Goal: Transaction & Acquisition: Download file/media

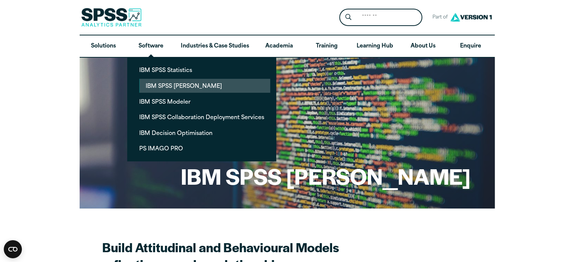
click at [160, 85] on link "IBM SPSS [PERSON_NAME]" at bounding box center [205, 86] width 131 height 14
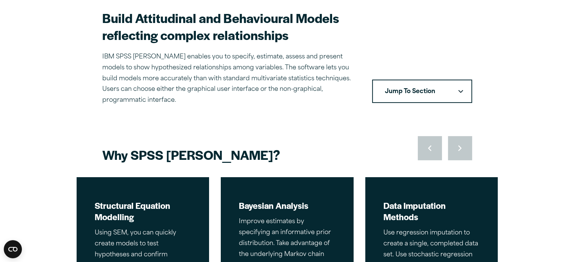
click at [454, 80] on button "Jump To Section" at bounding box center [422, 91] width 100 height 23
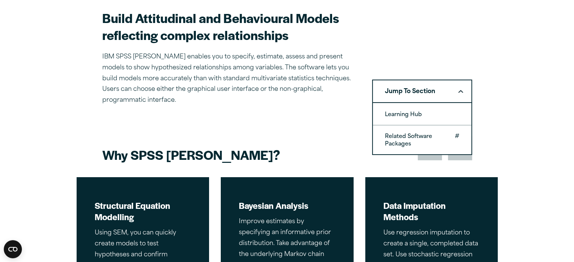
click at [426, 128] on link "Related Software Packages" at bounding box center [422, 140] width 99 height 29
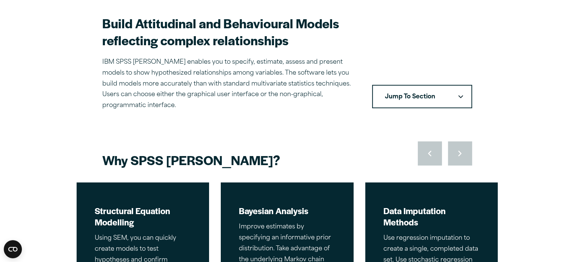
scroll to position [230, 0]
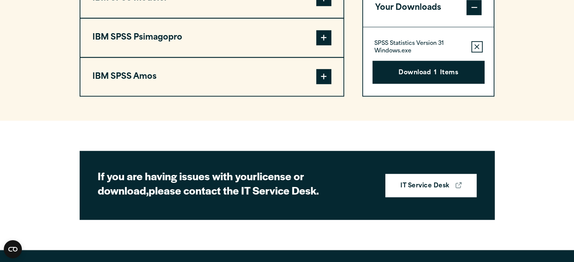
scroll to position [744, 0]
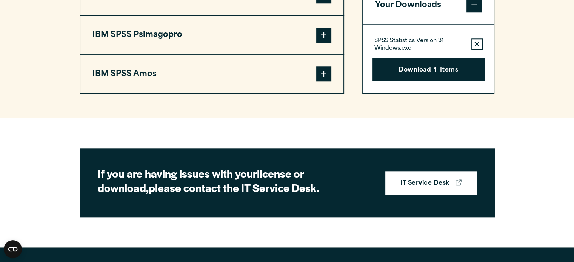
click at [322, 82] on span at bounding box center [323, 73] width 15 height 15
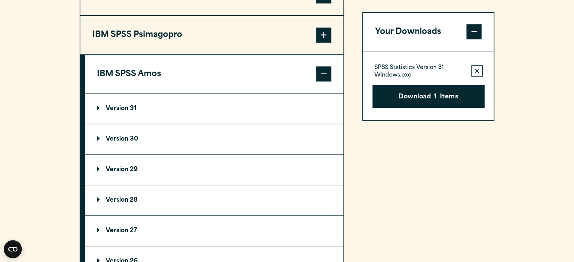
click at [103, 118] on summary "Version 31" at bounding box center [214, 109] width 259 height 30
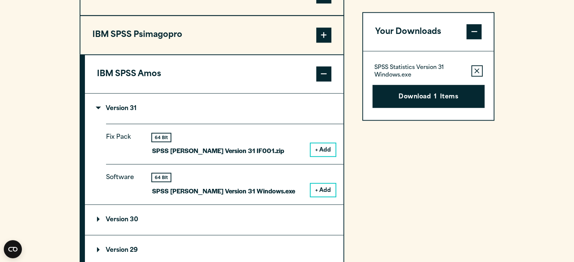
click at [317, 197] on button "+ Add" at bounding box center [323, 190] width 25 height 13
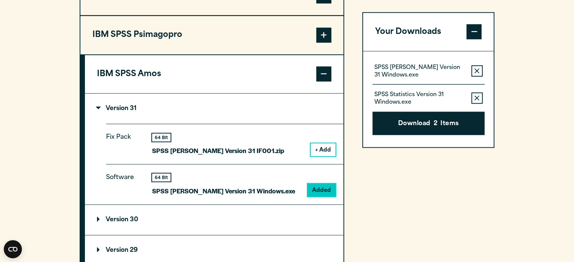
click at [477, 96] on icon "button" at bounding box center [477, 98] width 5 height 5
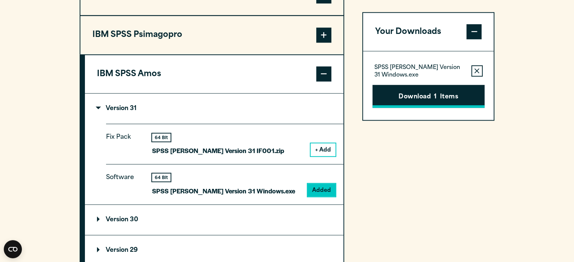
click at [429, 94] on button "Download 1 Items" at bounding box center [429, 96] width 112 height 23
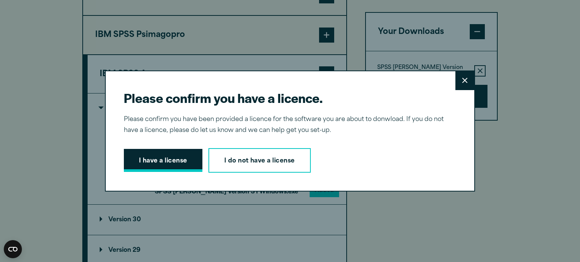
click at [182, 156] on button "I have a license" at bounding box center [163, 160] width 79 height 23
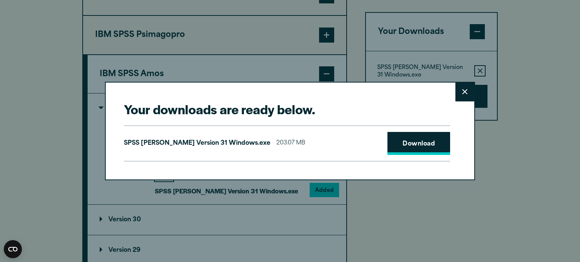
click at [419, 140] on link "Download" at bounding box center [418, 143] width 63 height 23
click at [458, 98] on button "Close" at bounding box center [464, 92] width 19 height 19
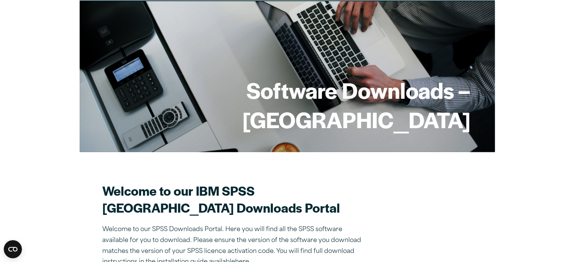
scroll to position [41, 0]
